Goal: Transaction & Acquisition: Purchase product/service

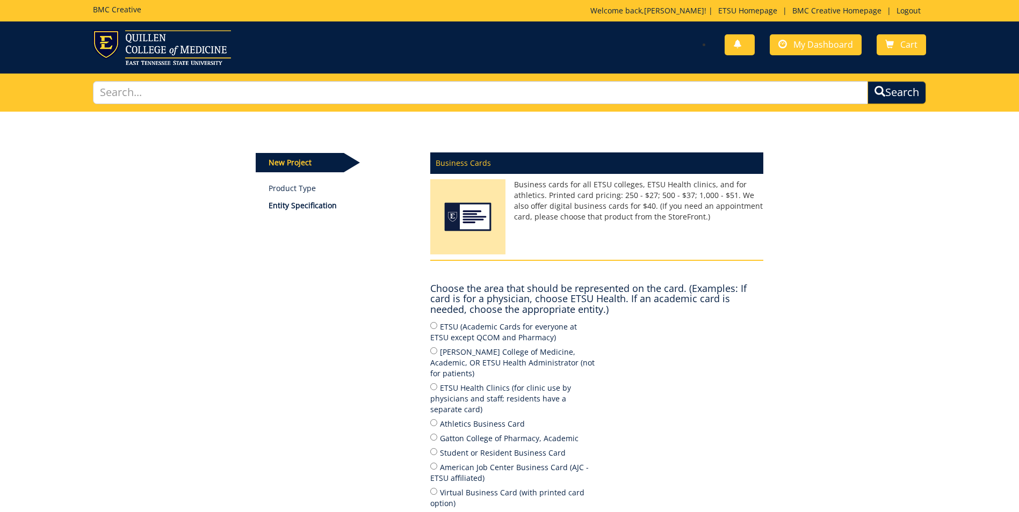
scroll to position [54, 0]
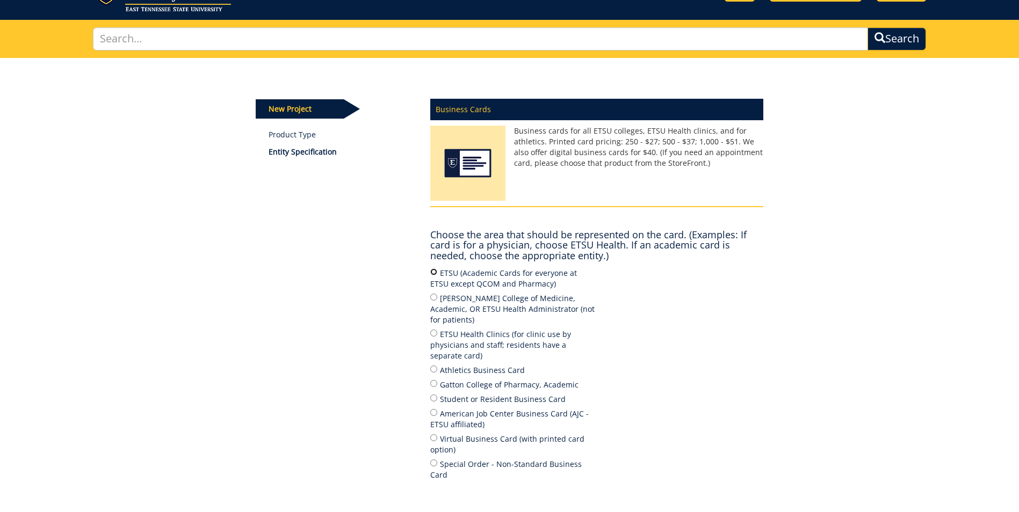
click at [432, 270] on input "ETSU (Academic Cards for everyone at ETSU except QCOM and Pharmacy)" at bounding box center [433, 272] width 7 height 7
radio input "true"
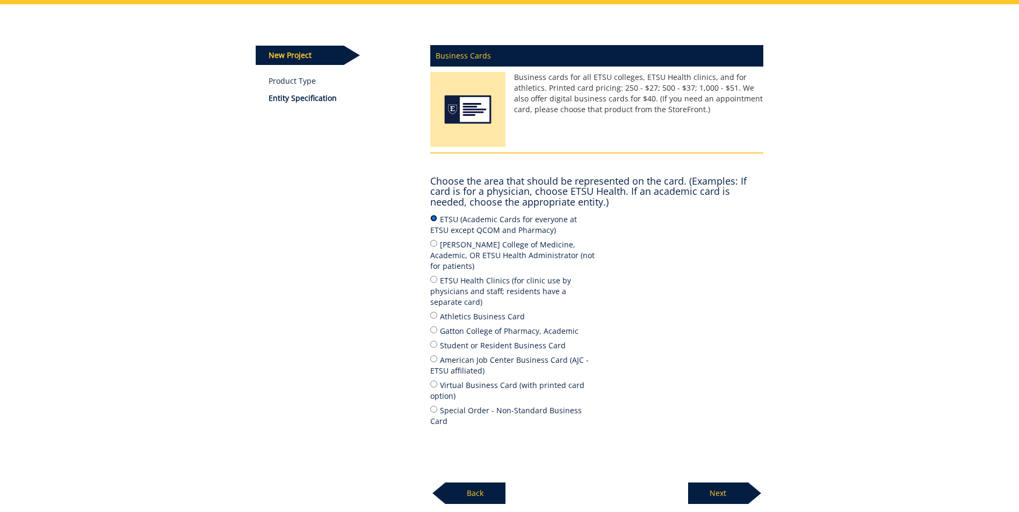
scroll to position [182, 0]
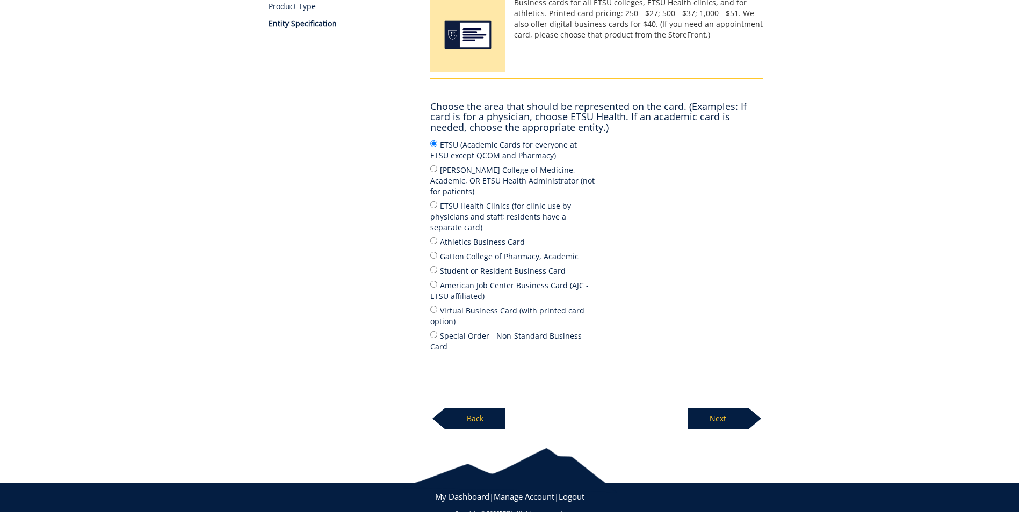
click at [726, 408] on p "Next" at bounding box center [718, 418] width 60 height 21
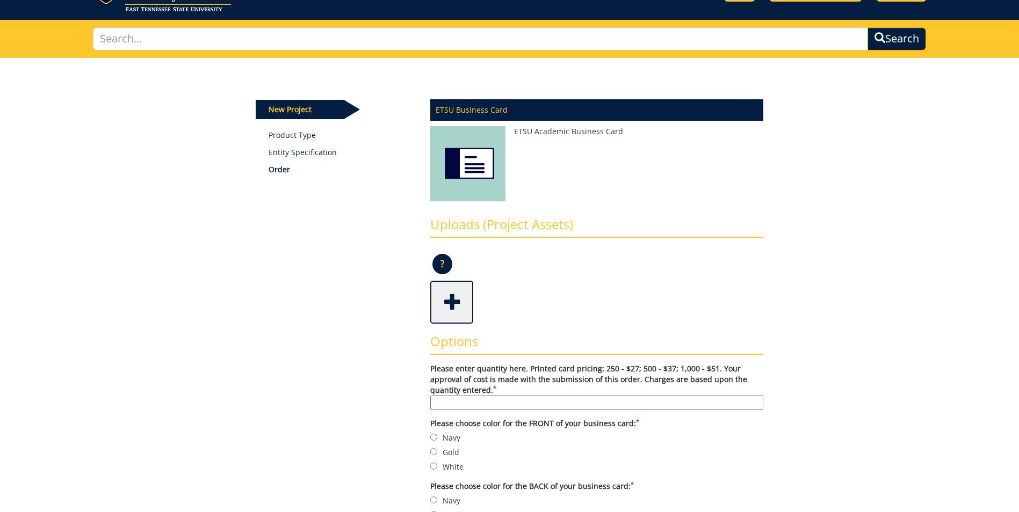
scroll to position [107, 0]
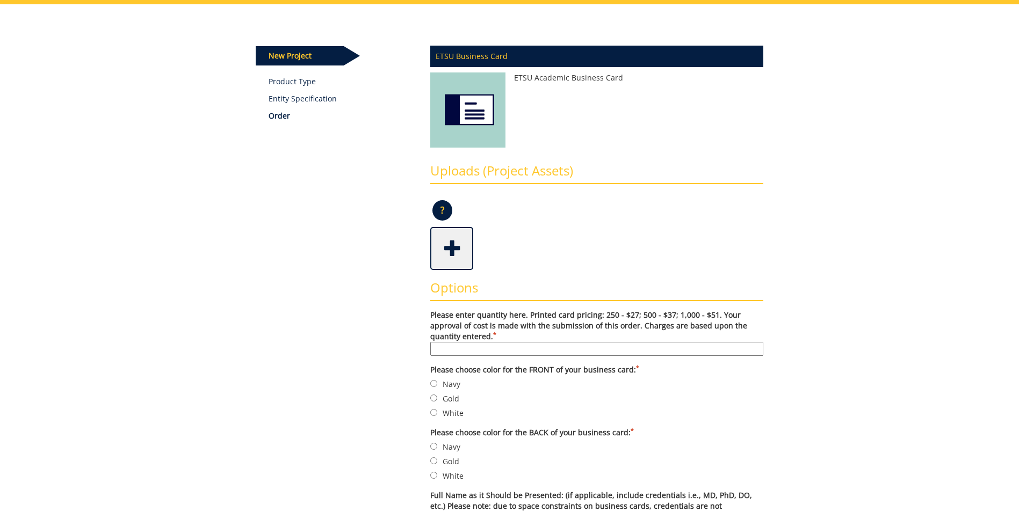
click at [509, 347] on input "Please enter quantity here. Printed card pricing: 250 - $27; 500 - $37; 1,000 -…" at bounding box center [596, 349] width 333 height 14
type input "500"
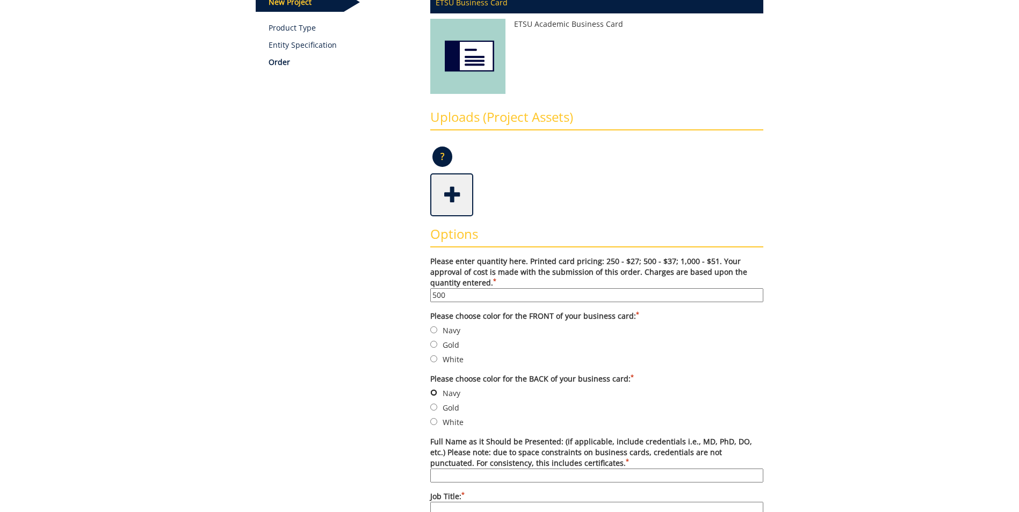
click at [434, 392] on input "Navy" at bounding box center [433, 392] width 7 height 7
radio input "true"
click at [435, 348] on input "Gold" at bounding box center [433, 344] width 7 height 7
radio input "true"
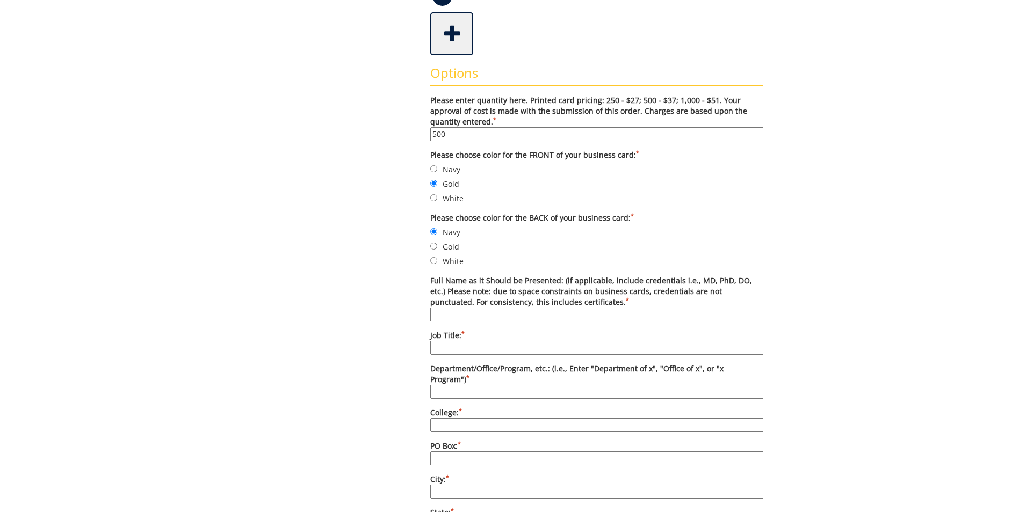
scroll to position [376, 0]
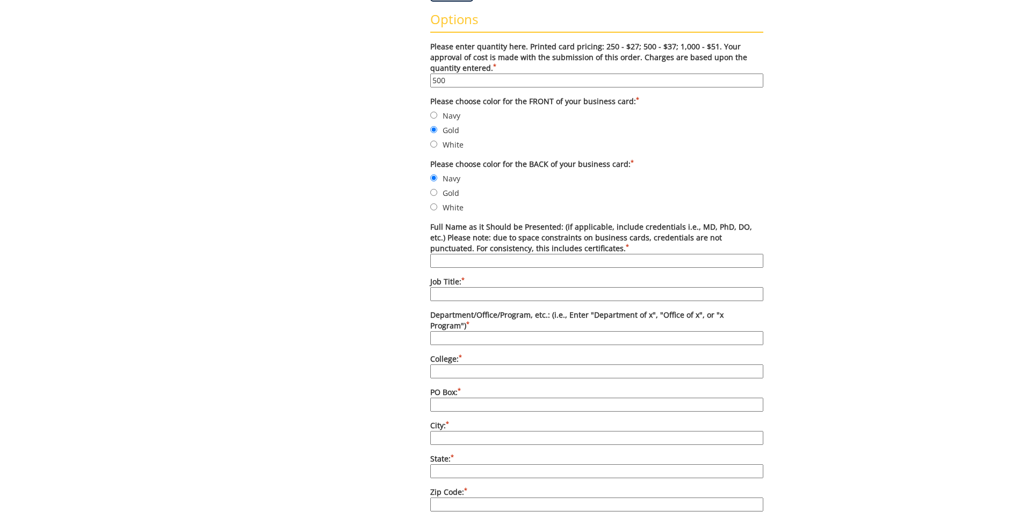
click at [448, 258] on input "Full Name as it Should be Presented: (if applicable, include credentials i.e., …" at bounding box center [596, 261] width 333 height 14
type input "[PERSON_NAME]"
click at [478, 293] on input "Job Title: *" at bounding box center [596, 294] width 333 height 14
type input "Academic Advisor"
type input "Office of Student Services"
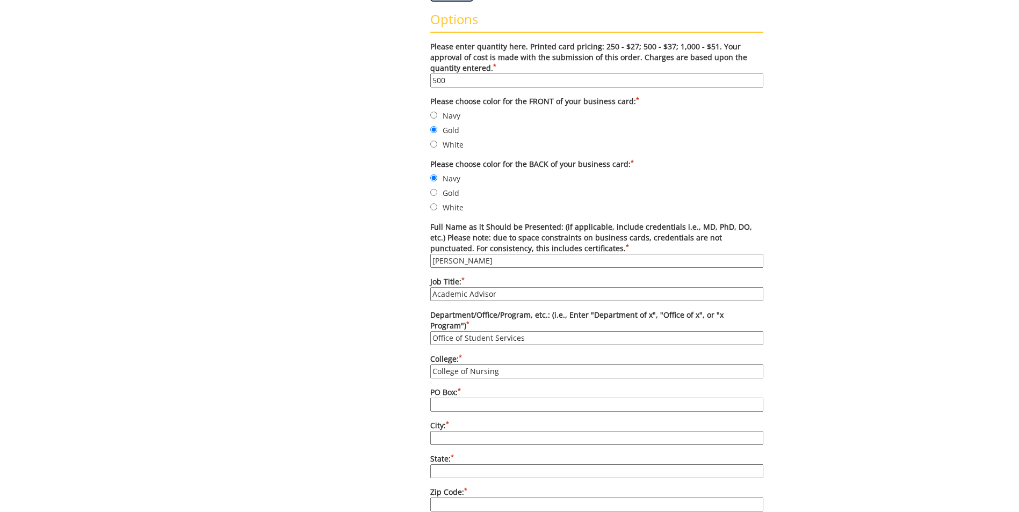
type input "College of Nursing"
type input "70664"
type input "[GEOGRAPHIC_DATA]"
type input "TN"
type input "37614"
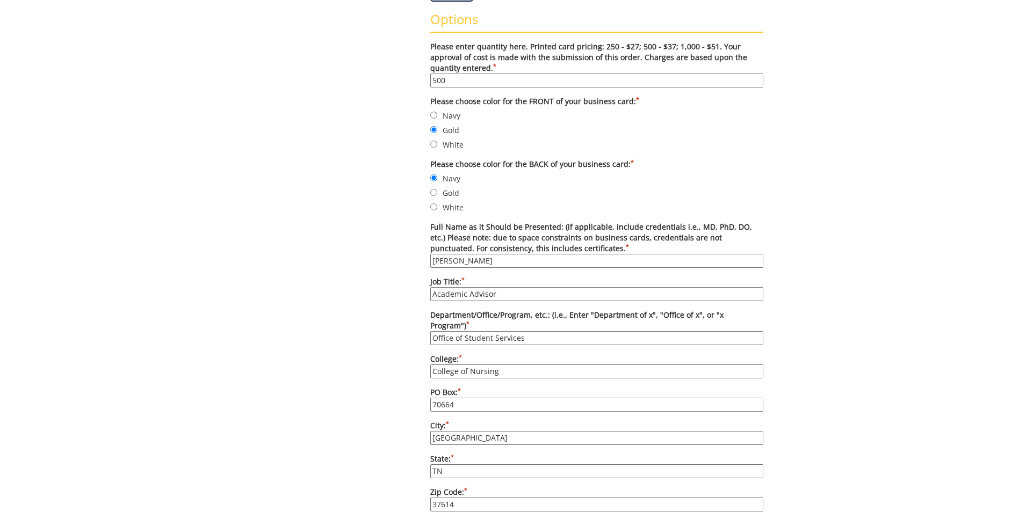
click at [337, 286] on div "Some kind of message here. New Project Product Type Entity Specification Order …" at bounding box center [510, 359] width 524 height 1247
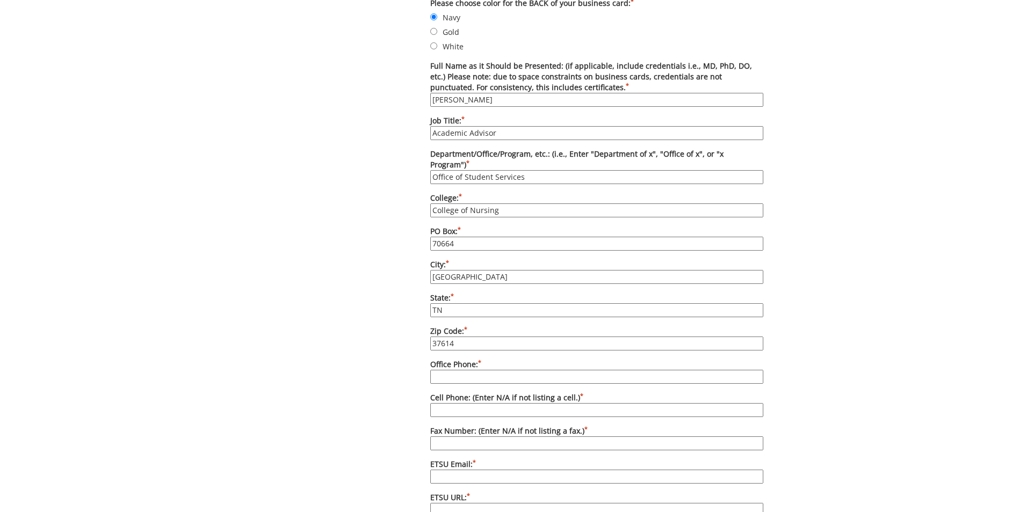
scroll to position [591, 0]
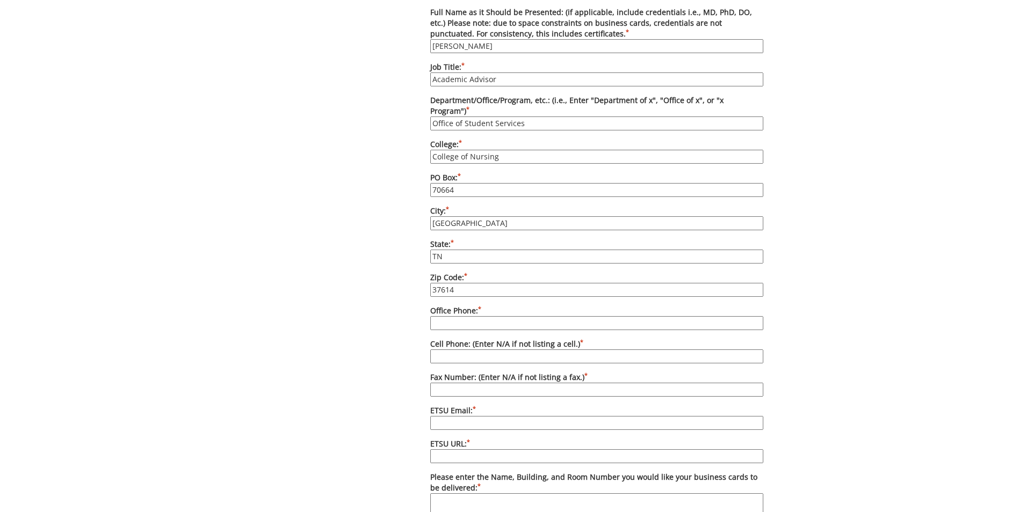
click at [449, 316] on input "Office Phone: *" at bounding box center [596, 323] width 333 height 14
type input "[PHONE_NUMBER]"
click at [482, 383] on input "Fax Number: (Enter N/A if not listing a fax.) *" at bounding box center [596, 390] width 333 height 14
type input "[PHONE_NUMBER]"
click at [536, 416] on input "ETSU Email: *" at bounding box center [596, 423] width 333 height 14
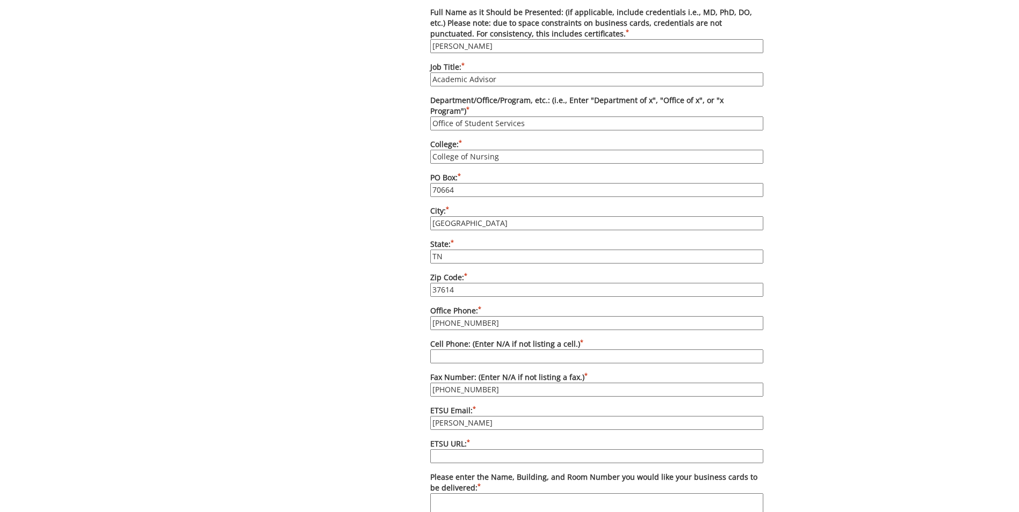
click at [464, 416] on input "[PERSON_NAME]" at bounding box center [596, 423] width 333 height 14
type input "[EMAIL_ADDRESS][DOMAIN_NAME]"
click at [510, 450] on input "ETSU URL: *" at bounding box center [596, 457] width 333 height 14
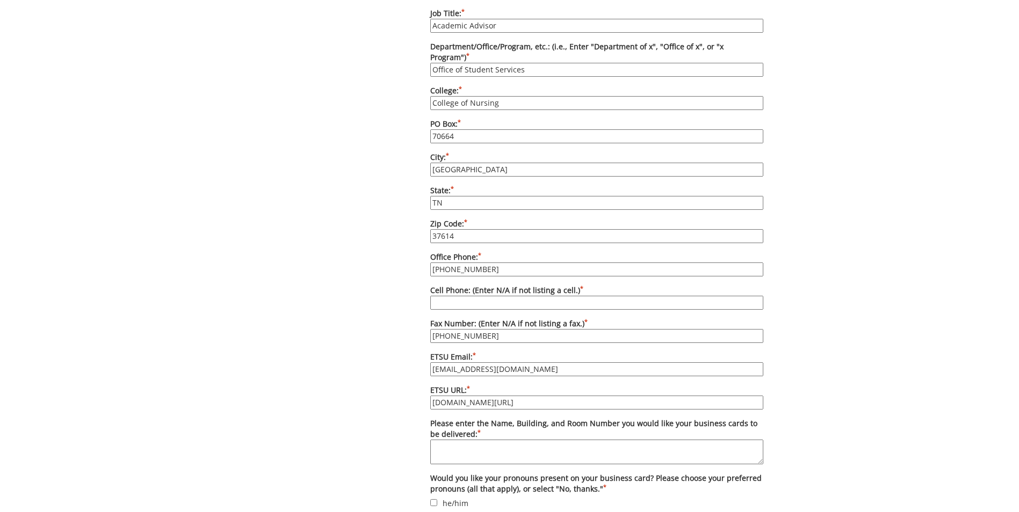
scroll to position [698, 0]
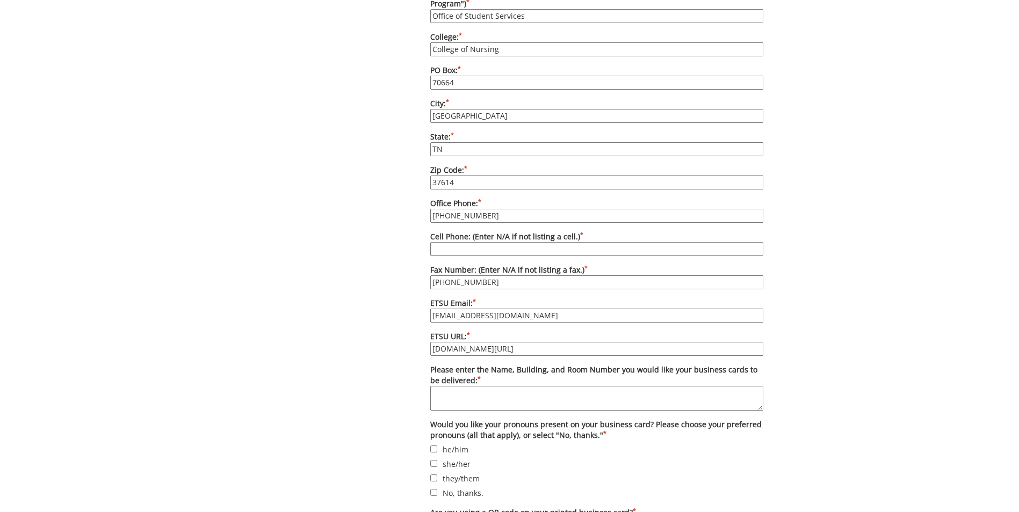
type input "[DOMAIN_NAME][URL]"
click at [451, 386] on textarea "Please enter the Name, Building, and Room Number you would like your business c…" at bounding box center [596, 398] width 333 height 25
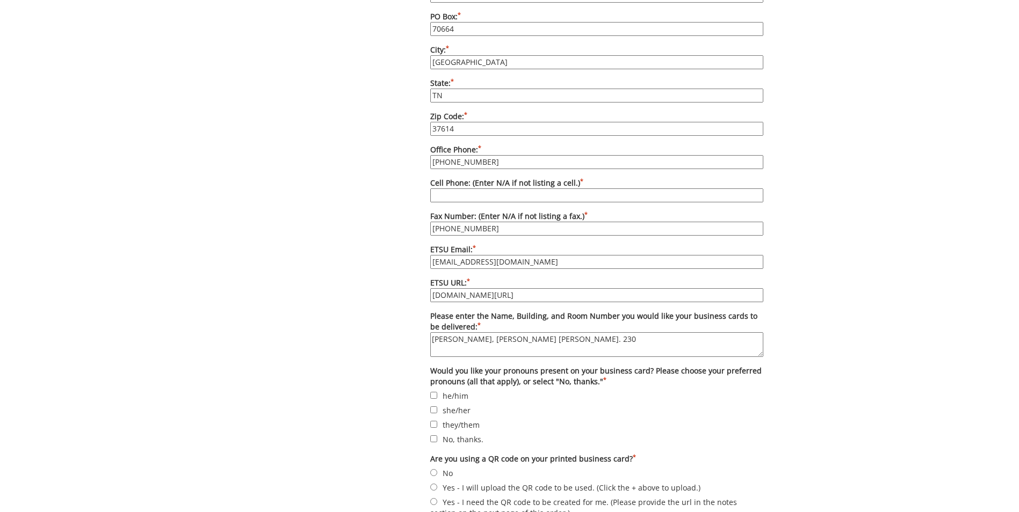
scroll to position [806, 0]
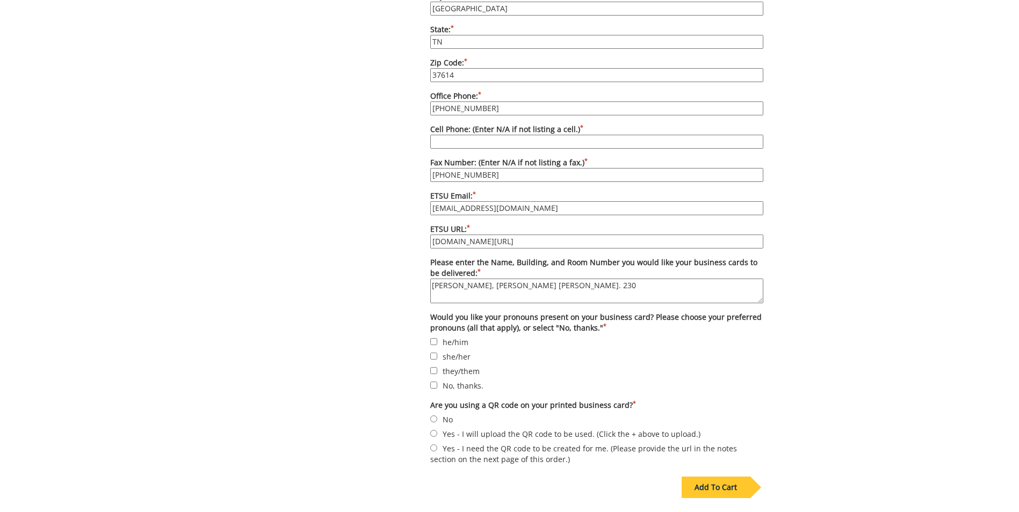
type textarea "[PERSON_NAME], [PERSON_NAME] [PERSON_NAME]. 230"
click at [434, 382] on input "No, thanks." at bounding box center [433, 385] width 7 height 7
checkbox input "true"
click at [434, 416] on input "No" at bounding box center [433, 419] width 7 height 7
radio input "true"
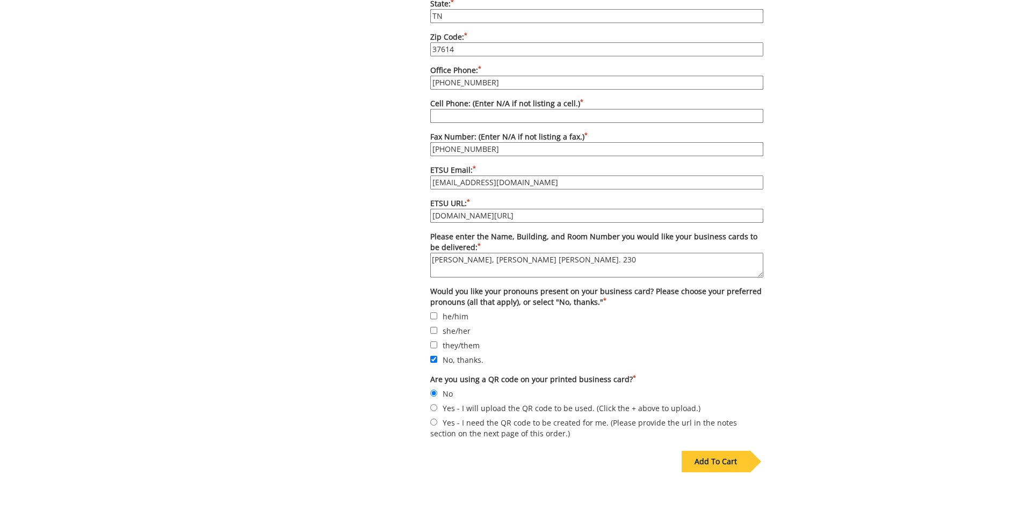
scroll to position [939, 0]
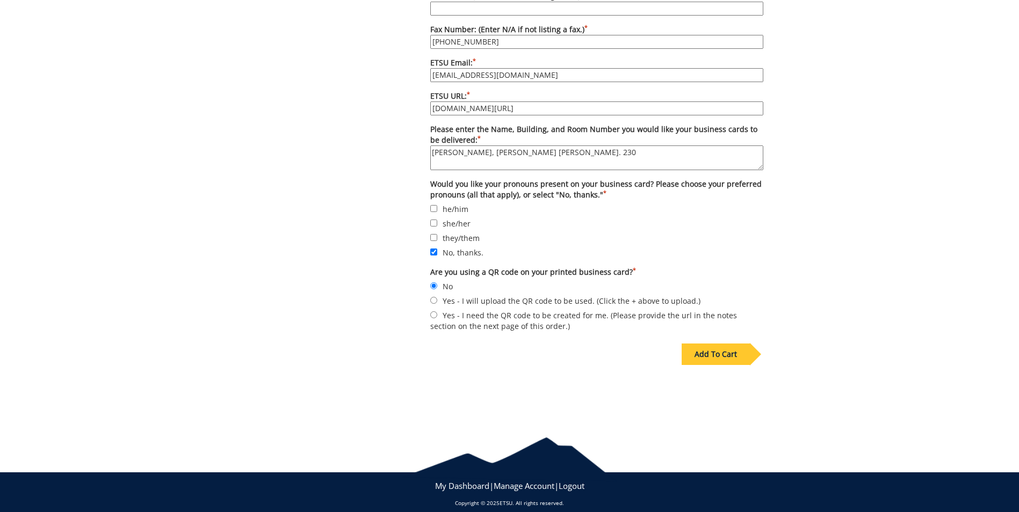
click at [714, 348] on div "Add To Cart" at bounding box center [716, 354] width 68 height 21
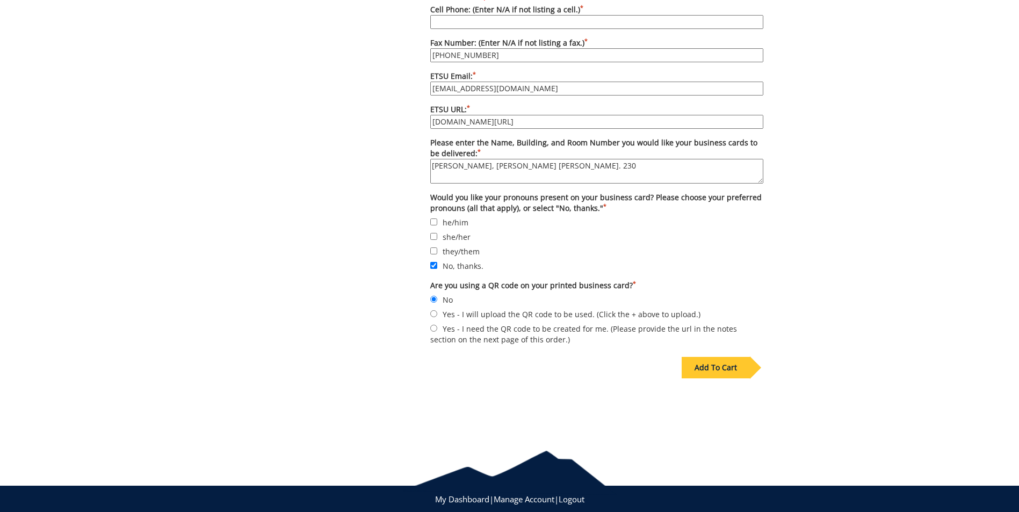
scroll to position [952, 0]
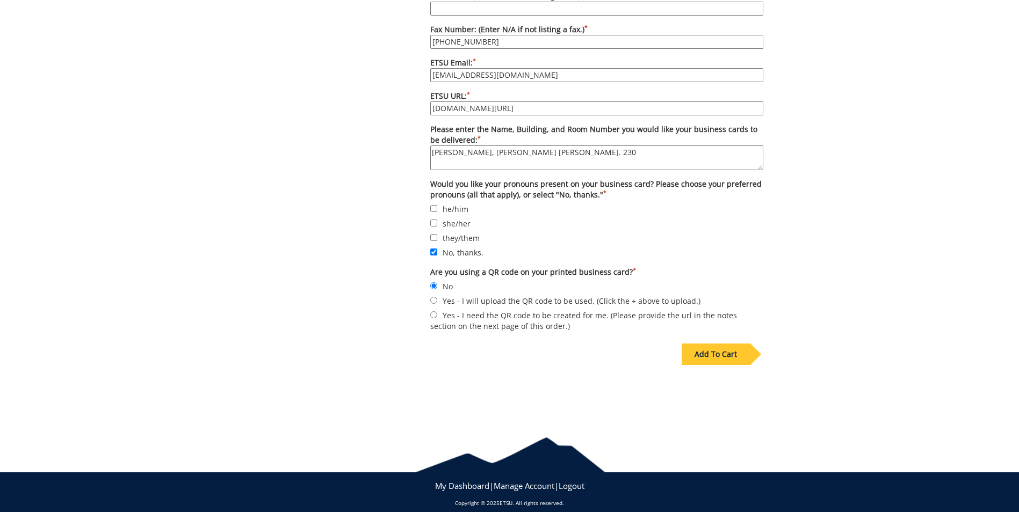
click at [720, 344] on div "Add To Cart" at bounding box center [716, 354] width 68 height 21
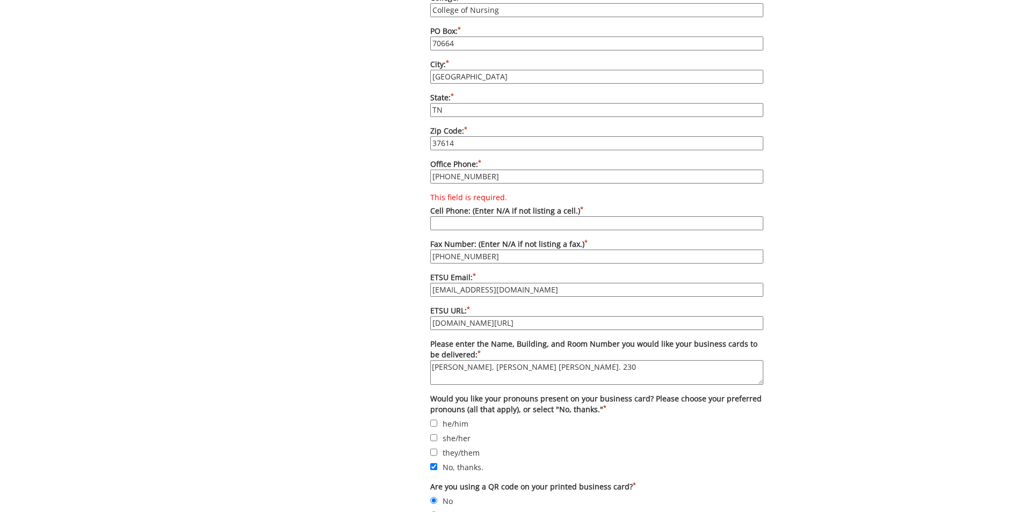
scroll to position [684, 0]
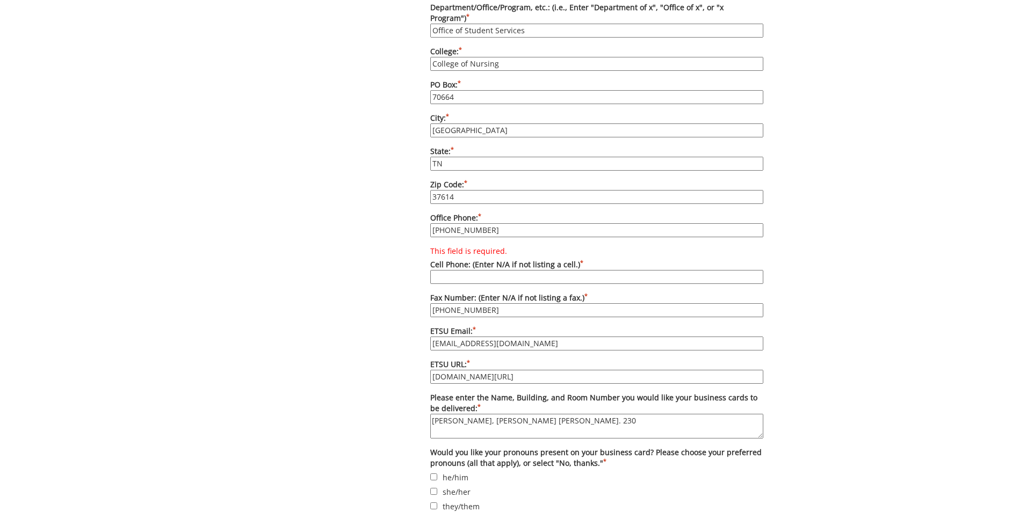
click at [568, 270] on input "This field is required. Cell Phone: (Enter N/A if not listing a cell.) *" at bounding box center [596, 277] width 333 height 14
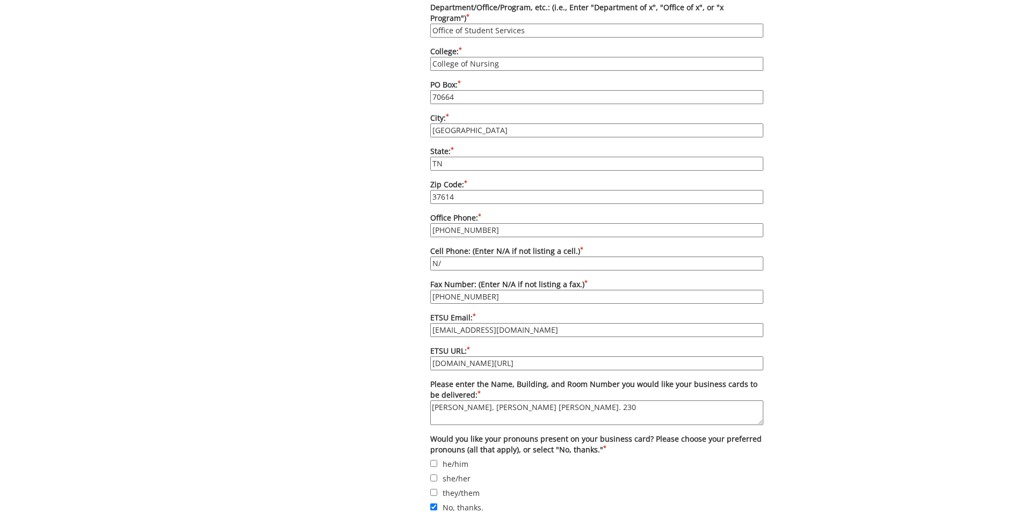
click at [570, 257] on input "N/" at bounding box center [596, 264] width 333 height 14
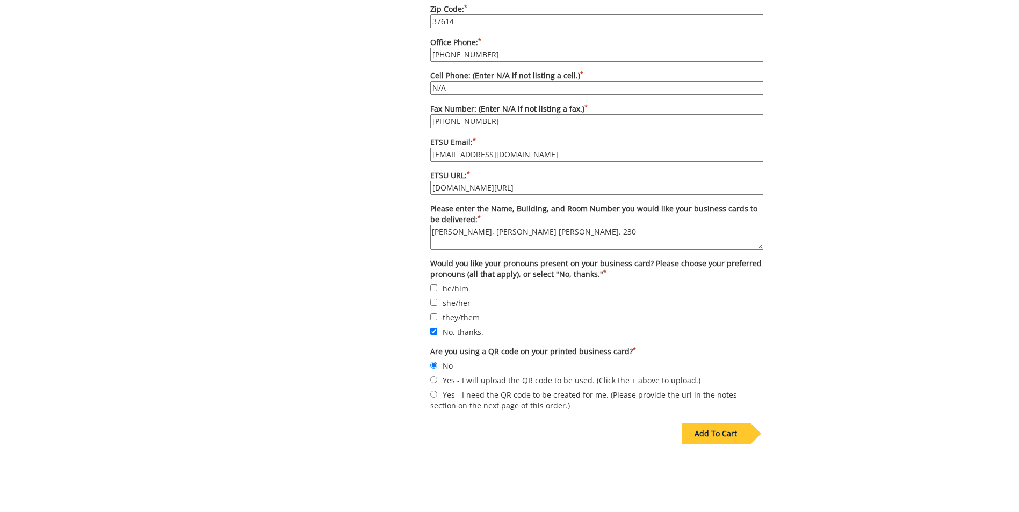
scroll to position [913, 0]
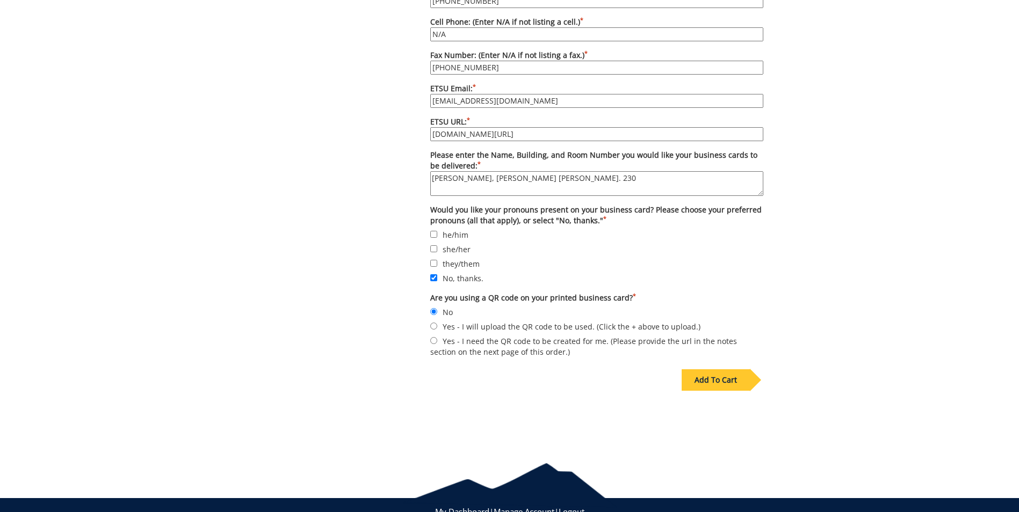
type input "N/A"
click at [736, 371] on div "Add To Cart" at bounding box center [716, 380] width 68 height 21
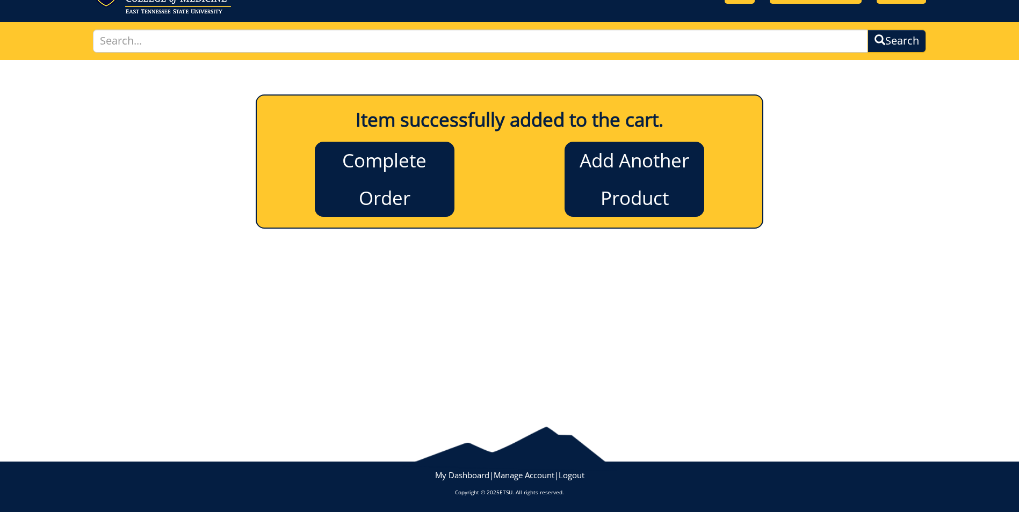
scroll to position [0, 0]
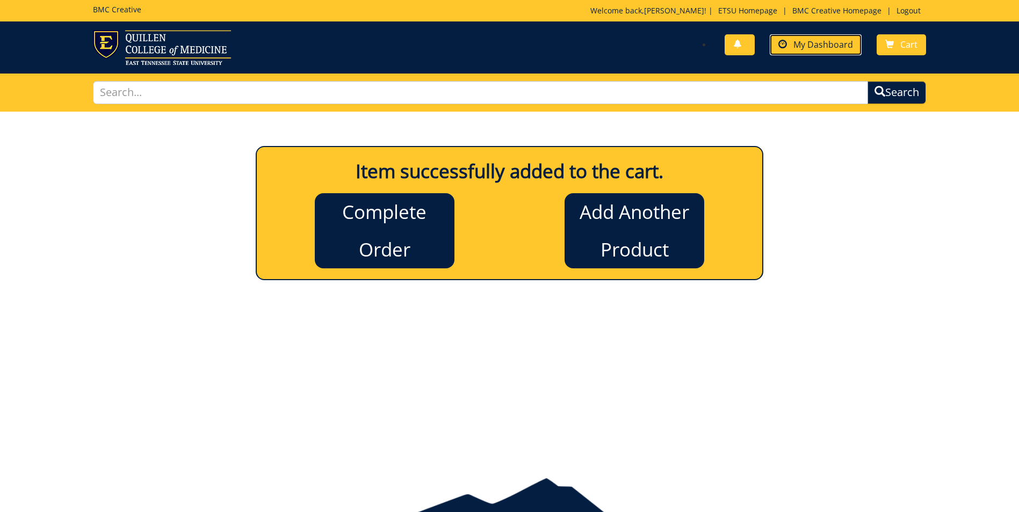
click at [832, 40] on span "My Dashboard" at bounding box center [823, 45] width 60 height 12
click at [400, 239] on link "Complete Order" at bounding box center [385, 230] width 140 height 75
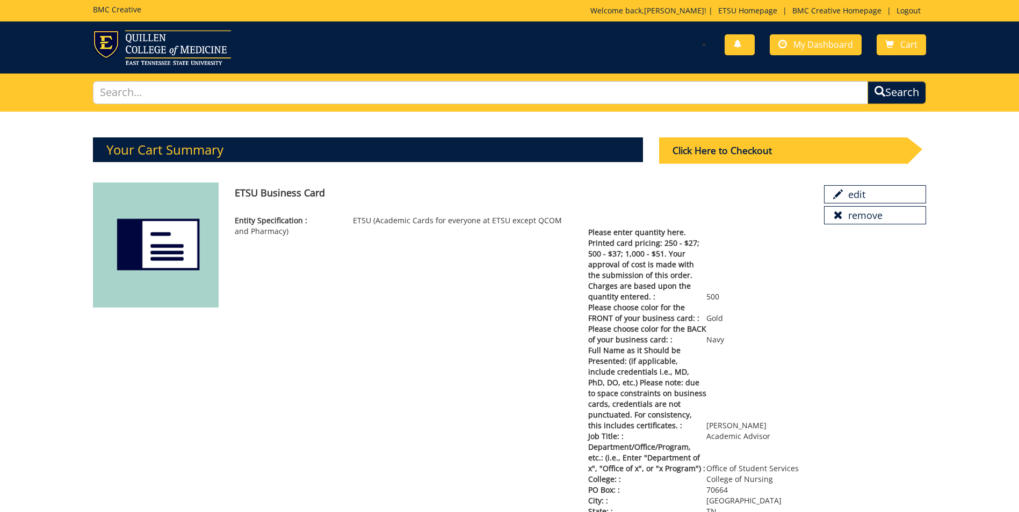
scroll to position [322, 0]
